Goal: Check status

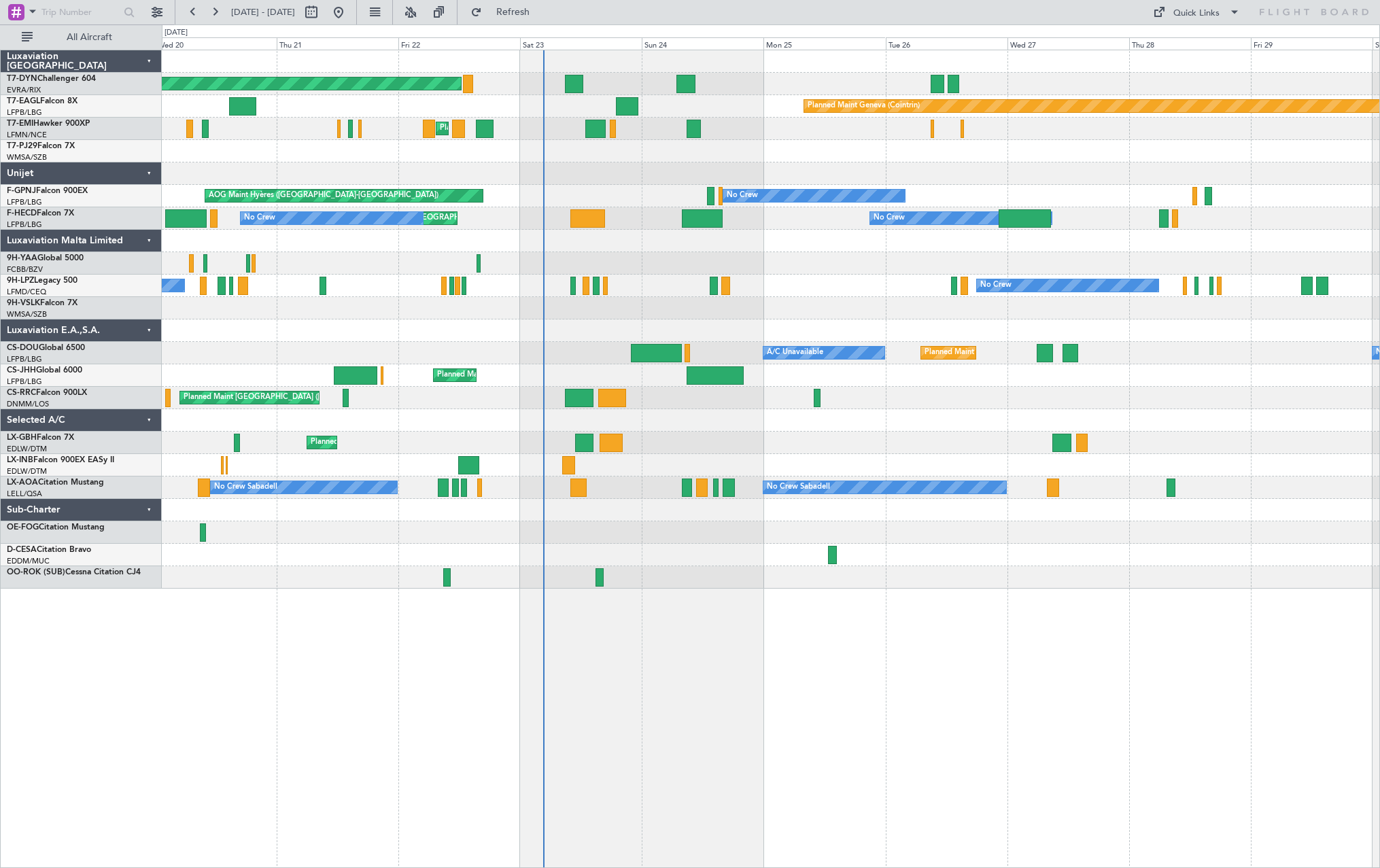
click at [729, 580] on div "Planned Maint [GEOGRAPHIC_DATA]-[GEOGRAPHIC_DATA] Planned Maint Geneva ([GEOGRA…" at bounding box center [771, 458] width 1218 height 819
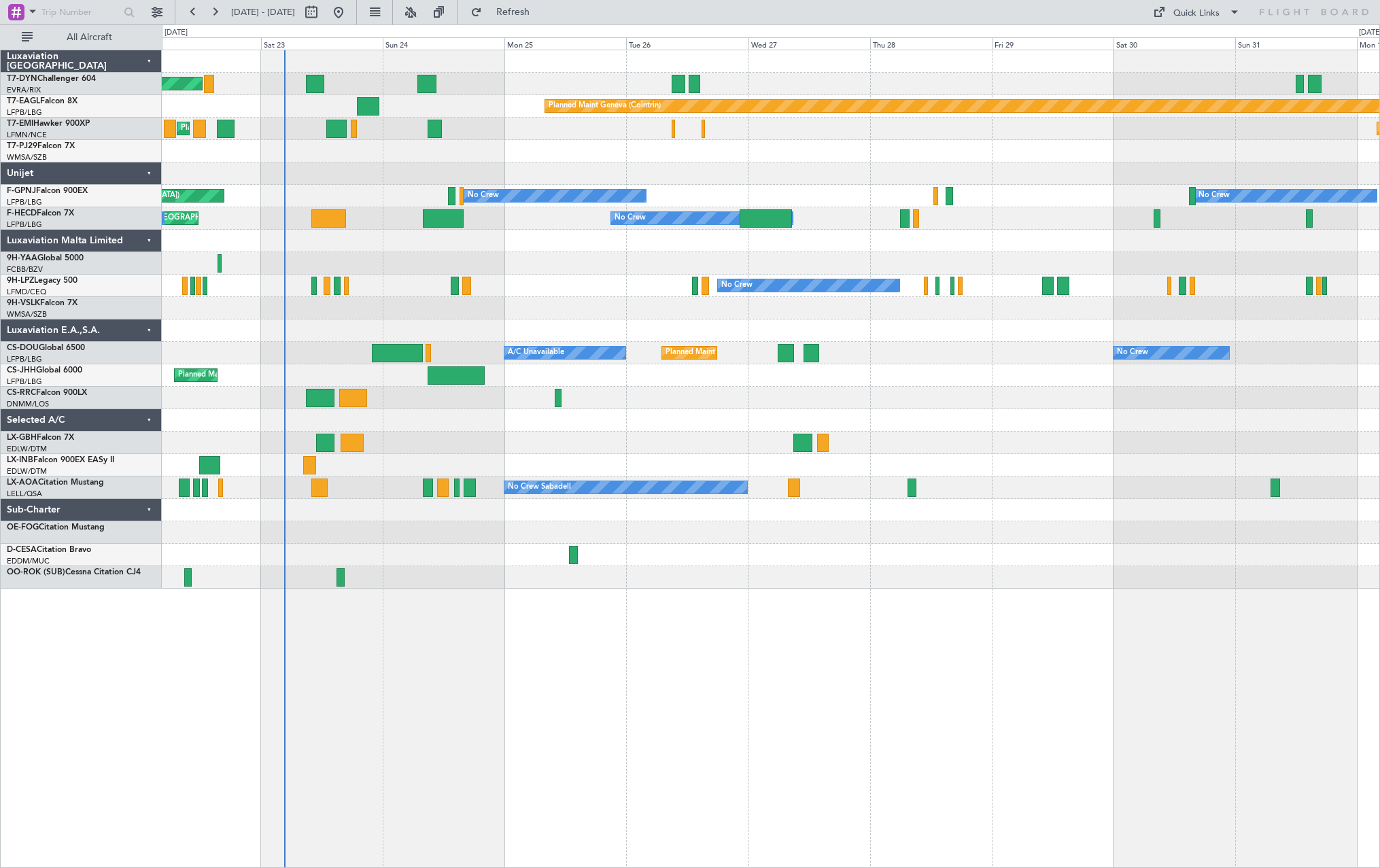
click at [485, 603] on div "Planned Maint [GEOGRAPHIC_DATA]-[GEOGRAPHIC_DATA] Planned Maint Geneva ([GEOGRA…" at bounding box center [771, 458] width 1218 height 819
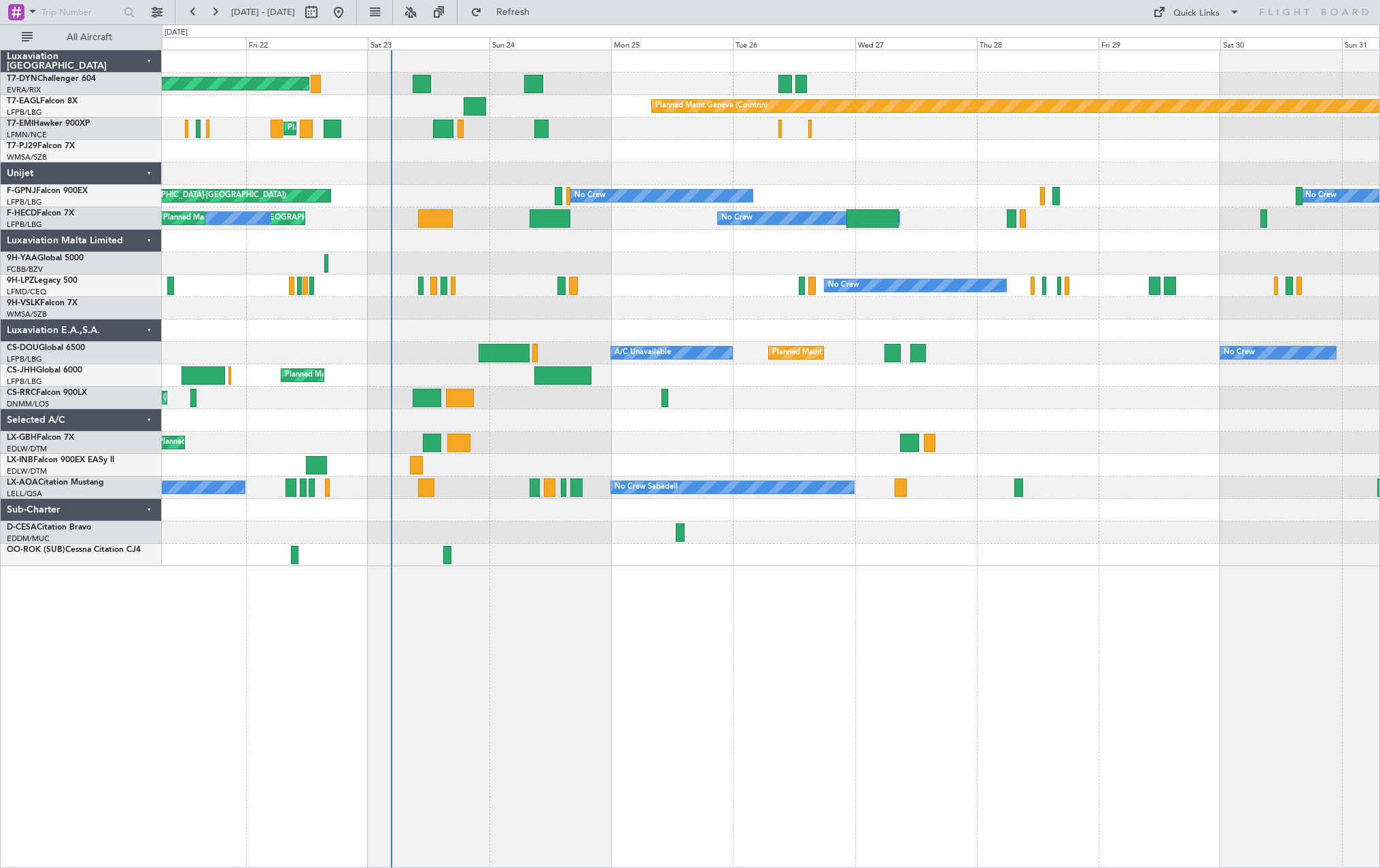
click at [618, 433] on div "Planned Maint Nice ([GEOGRAPHIC_DATA]) Unplanned Maint [GEOGRAPHIC_DATA] ([GEOG…" at bounding box center [770, 443] width 1217 height 22
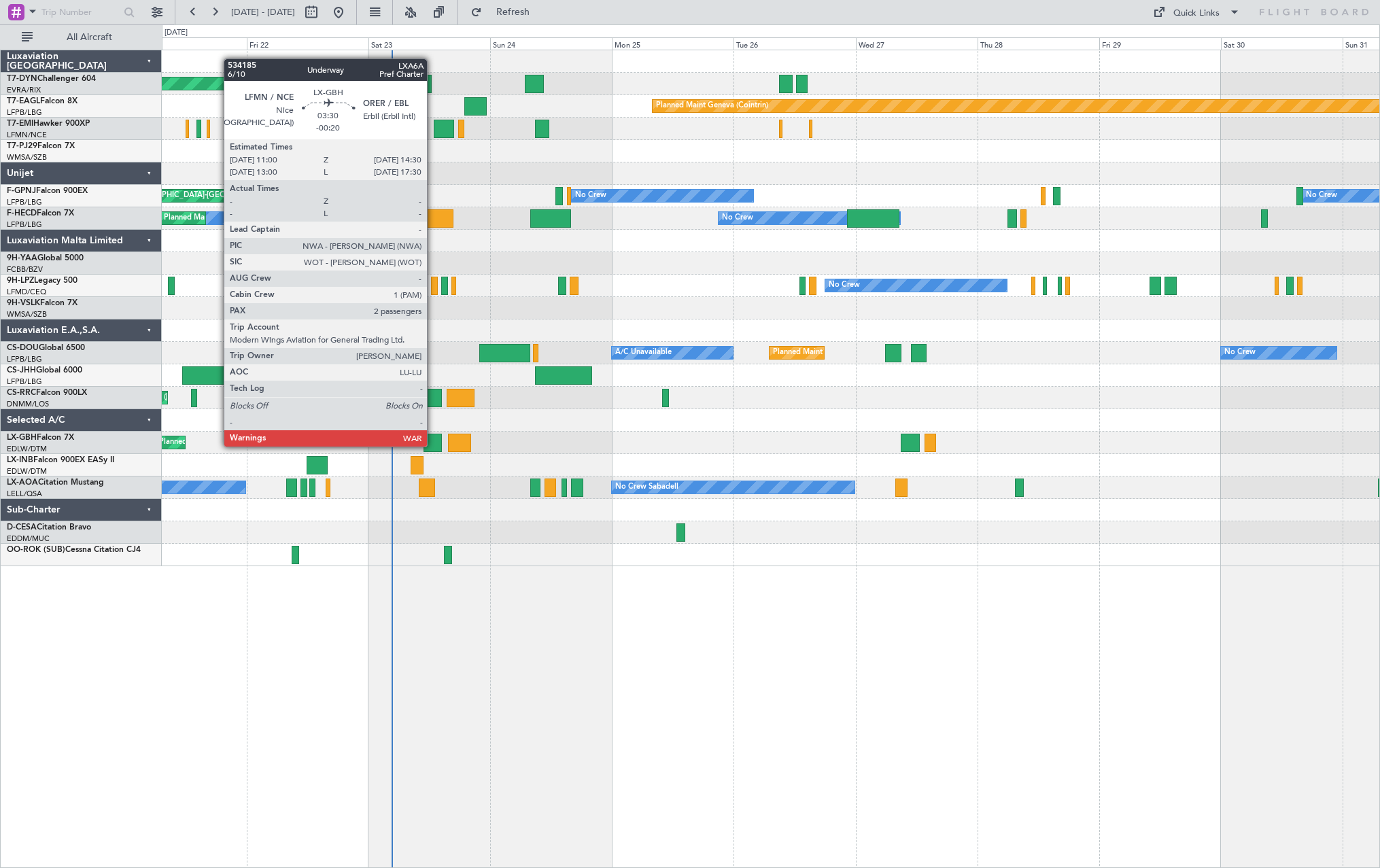
click at [433, 445] on div at bounding box center [433, 443] width 19 height 19
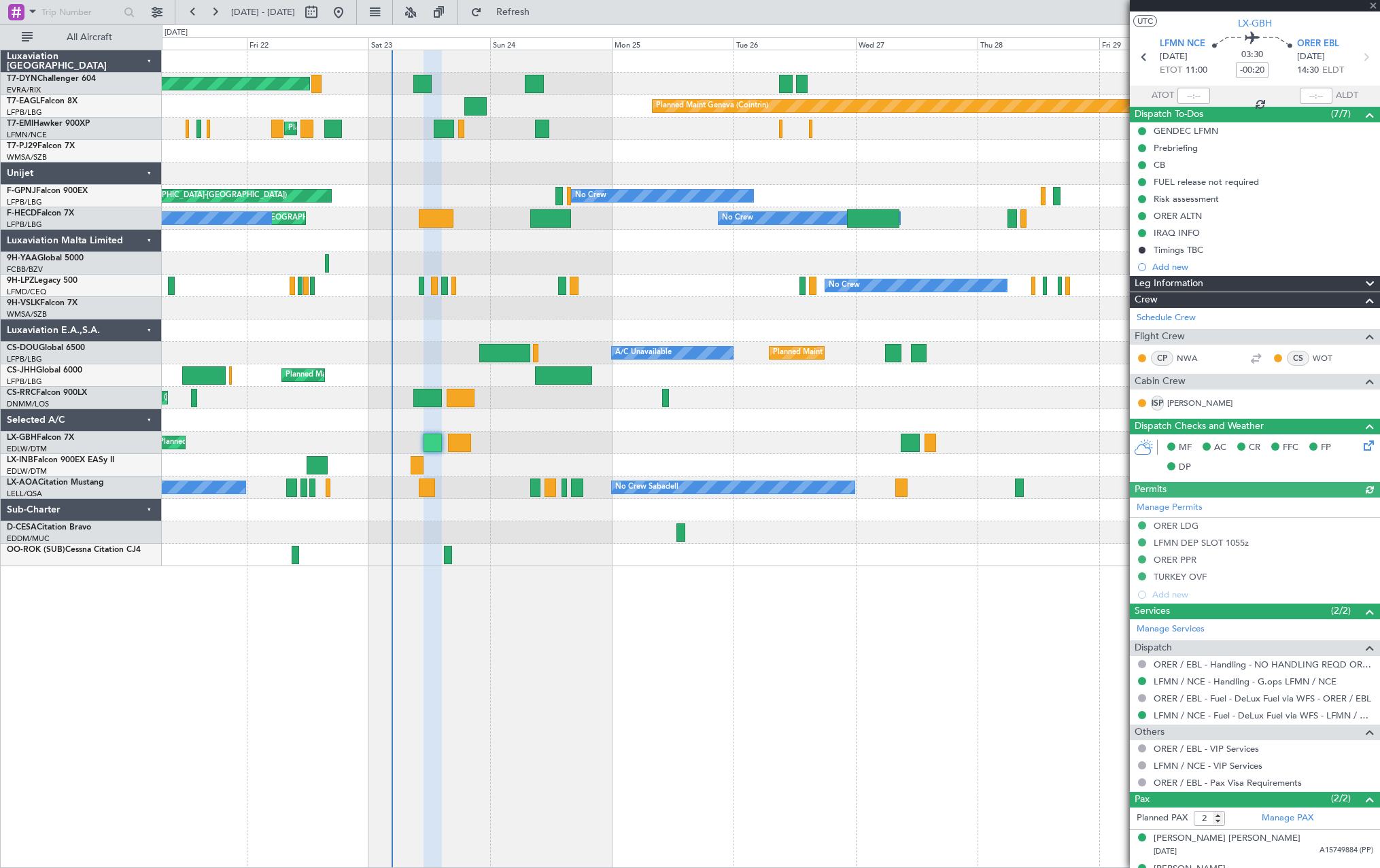
scroll to position [49, 0]
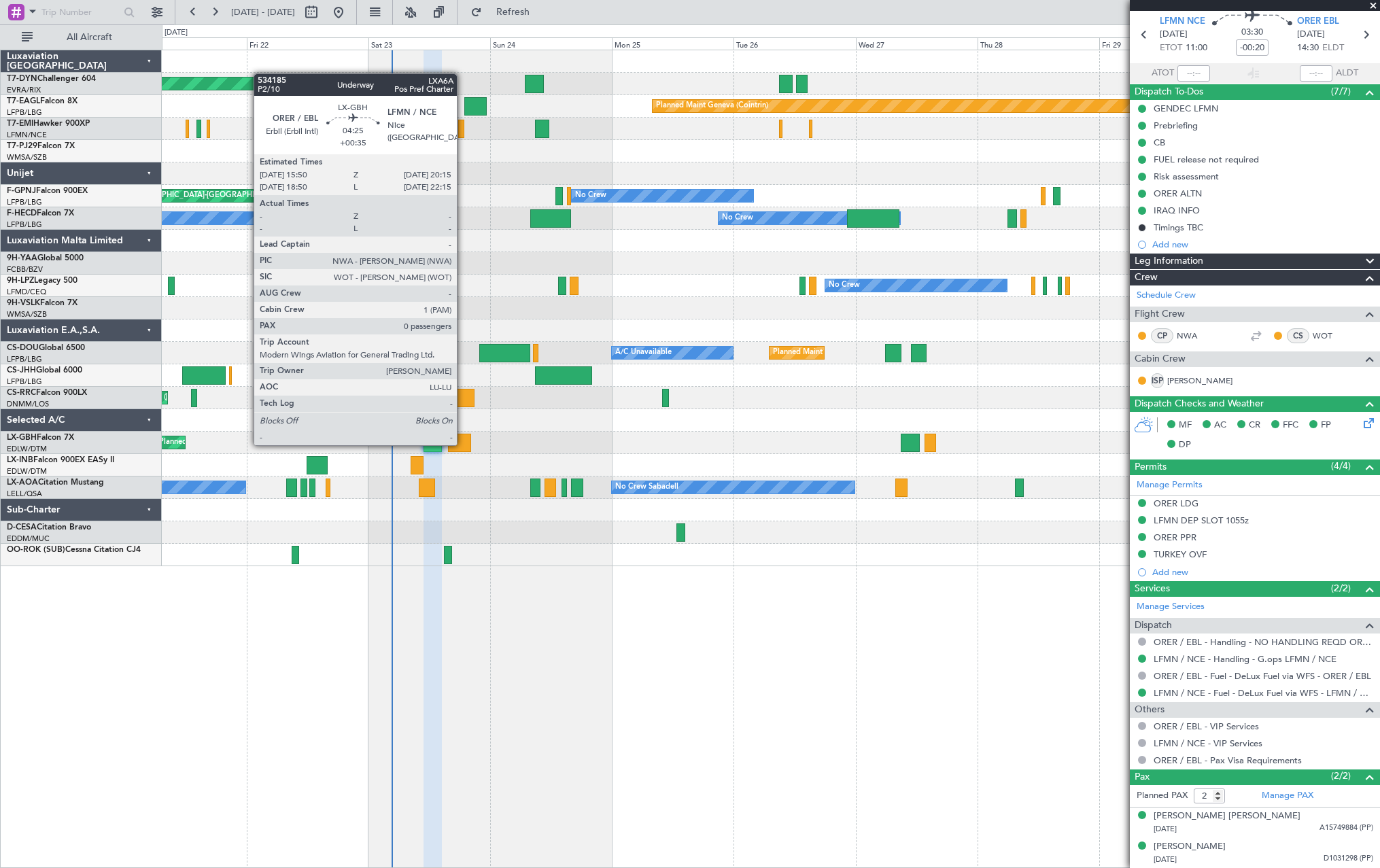
click at [463, 444] on div at bounding box center [459, 443] width 22 height 19
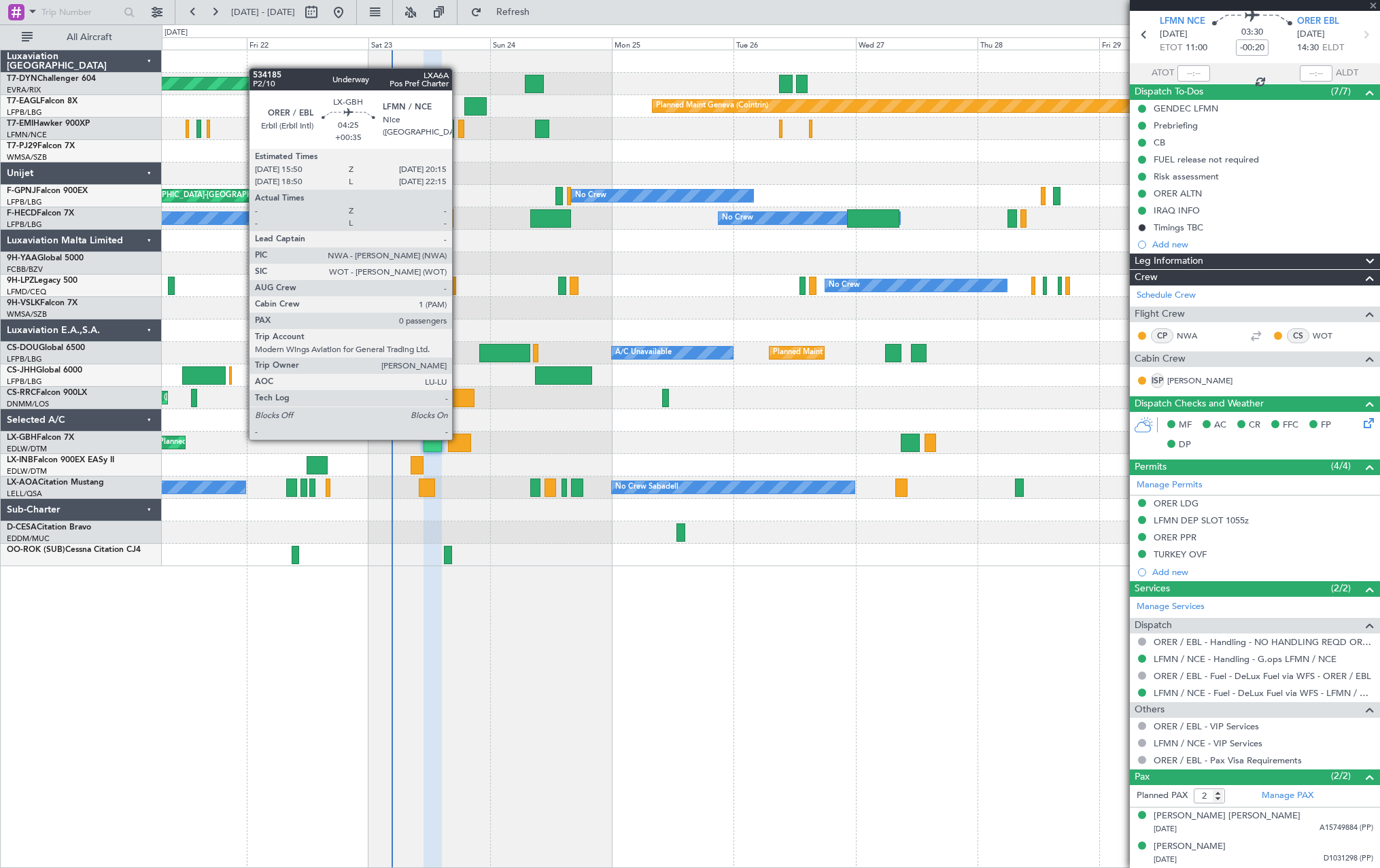
type input "+00:35"
type input "0"
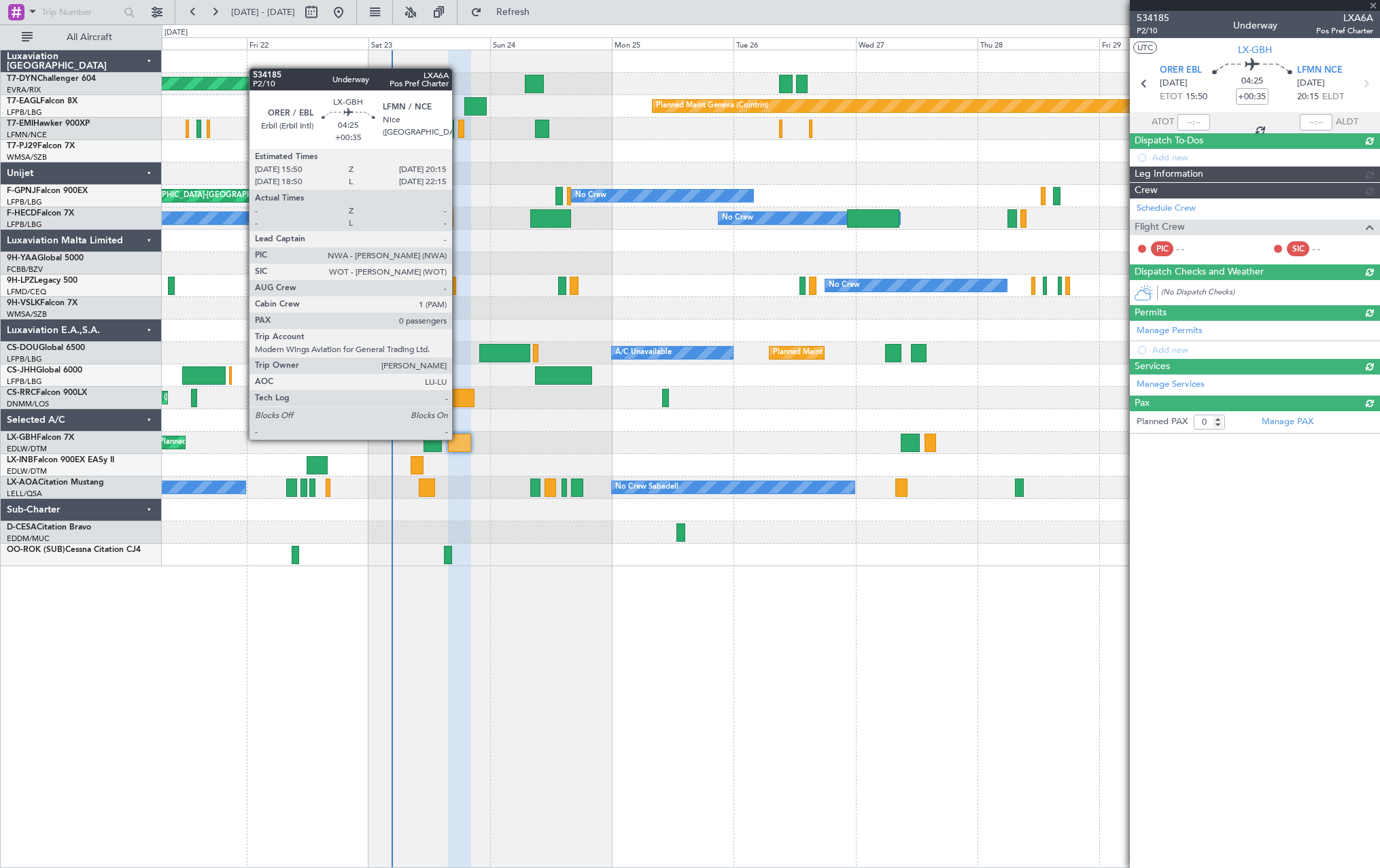
scroll to position [0, 0]
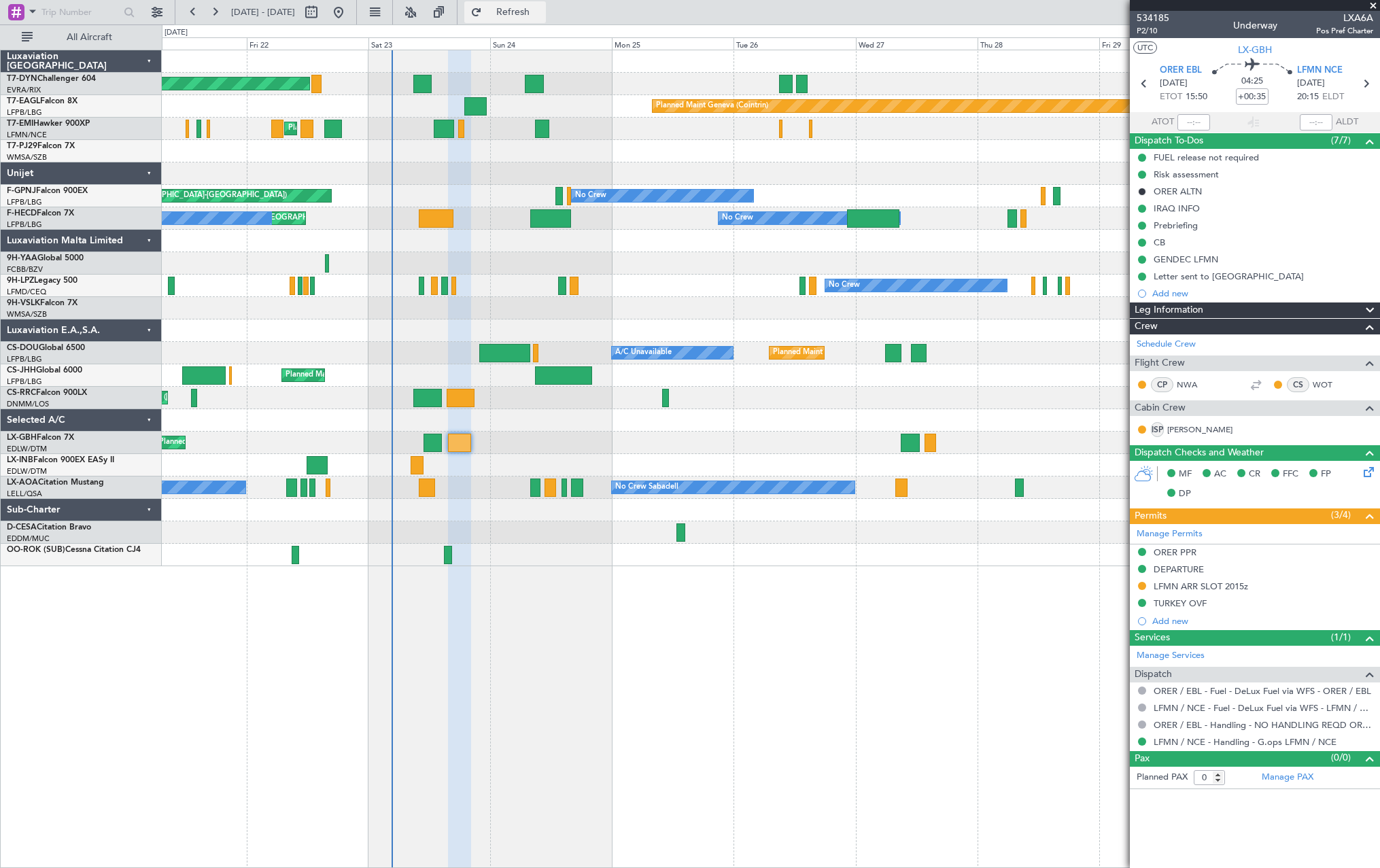
click at [542, 14] on span "Refresh" at bounding box center [513, 12] width 57 height 9
click at [536, 15] on span "Refresh" at bounding box center [513, 12] width 57 height 9
click at [542, 12] on span "Refresh" at bounding box center [513, 12] width 57 height 9
click at [542, 17] on span "Refresh" at bounding box center [513, 12] width 57 height 9
click at [542, 11] on span "Refresh" at bounding box center [513, 12] width 57 height 9
